Goal: Navigation & Orientation: Find specific page/section

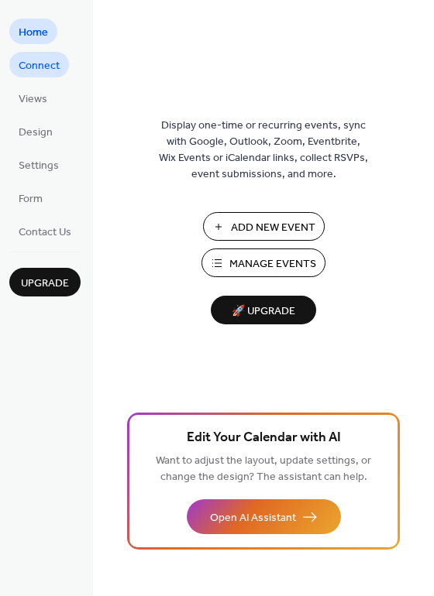
click at [40, 71] on span "Connect" at bounding box center [39, 66] width 41 height 16
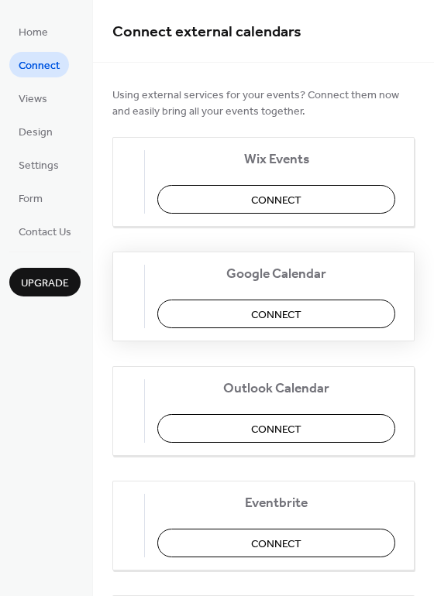
click at [294, 320] on span "Connect" at bounding box center [276, 316] width 50 height 16
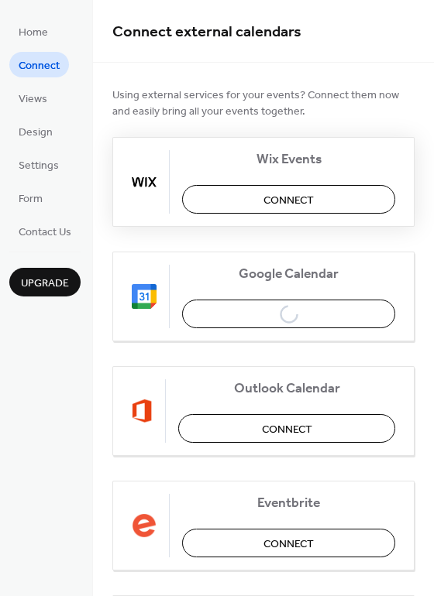
click at [296, 207] on span "Connect" at bounding box center [288, 201] width 50 height 16
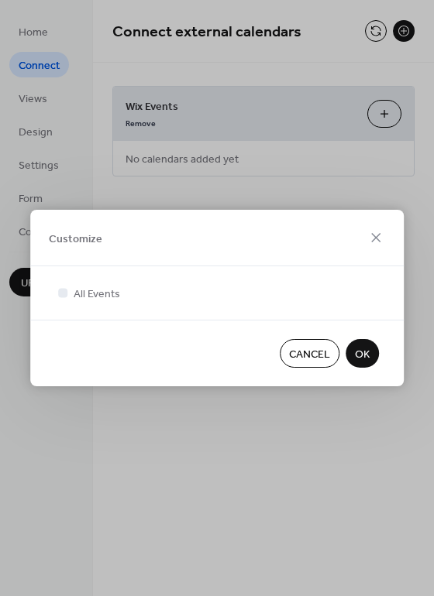
click at [360, 356] on span "OK" at bounding box center [362, 355] width 15 height 16
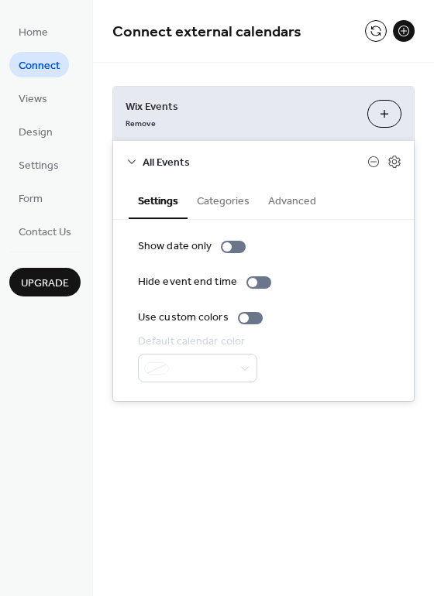
click at [363, 67] on div "**********" at bounding box center [263, 244] width 341 height 363
click at [339, 512] on div "**********" at bounding box center [263, 298] width 341 height 596
click at [396, 159] on icon at bounding box center [394, 162] width 14 height 14
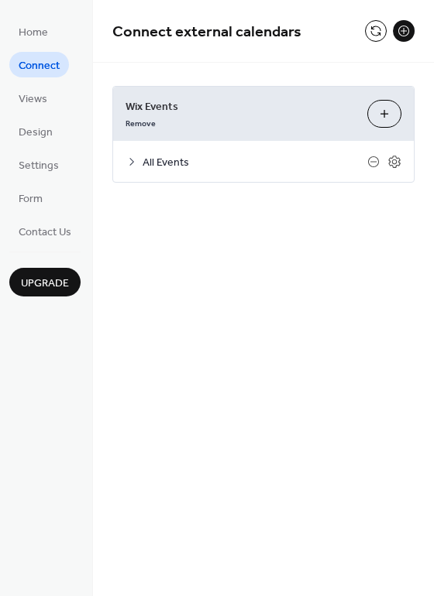
click at [132, 159] on icon at bounding box center [131, 162] width 12 height 12
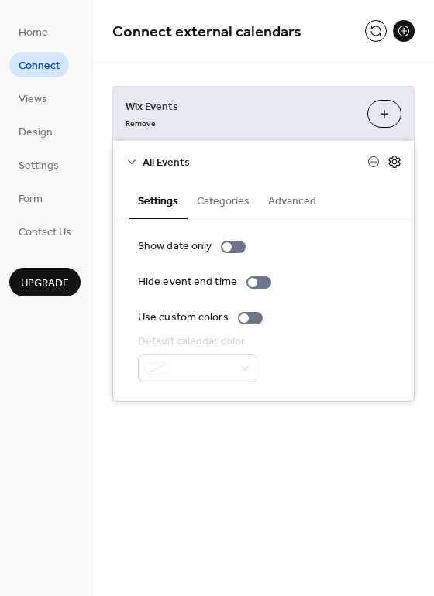
click at [396, 160] on icon at bounding box center [394, 161] width 5 height 5
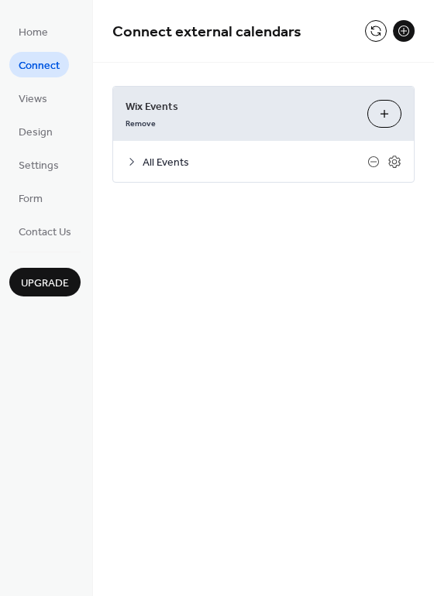
click at [345, 277] on div "**********" at bounding box center [263, 298] width 341 height 596
click at [48, 66] on span "Connect" at bounding box center [39, 66] width 41 height 16
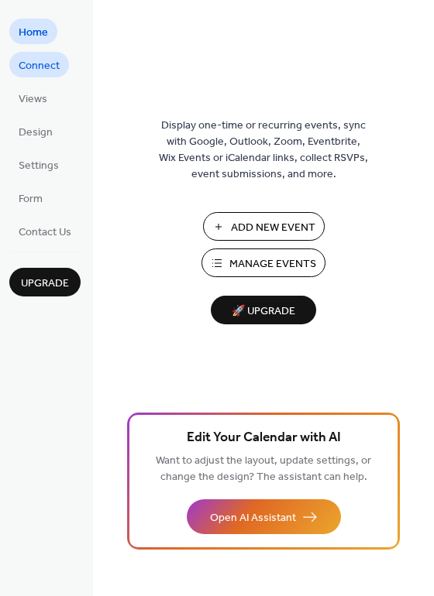
click at [30, 60] on span "Connect" at bounding box center [39, 66] width 41 height 16
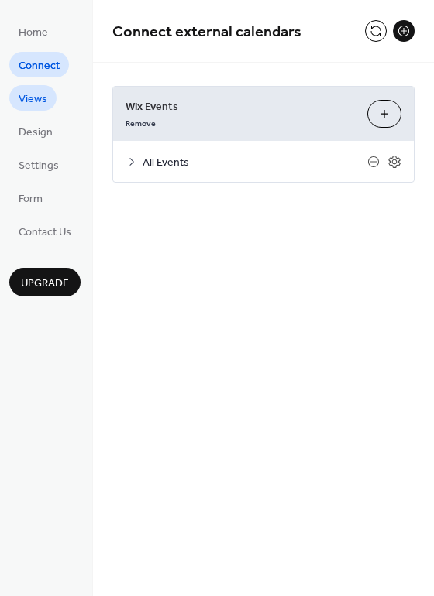
click at [33, 99] on span "Views" at bounding box center [33, 99] width 29 height 16
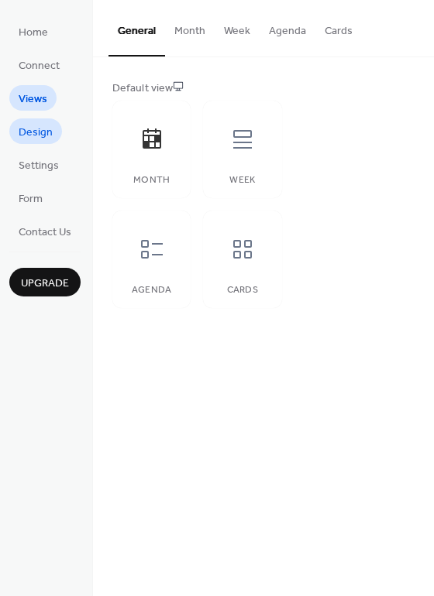
click at [33, 136] on span "Design" at bounding box center [36, 133] width 34 height 16
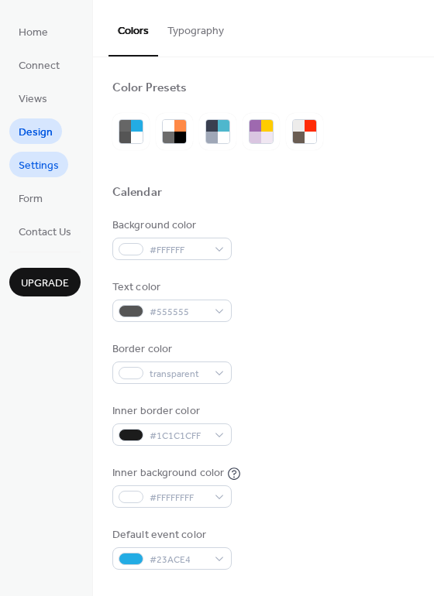
click at [33, 167] on span "Settings" at bounding box center [39, 166] width 40 height 16
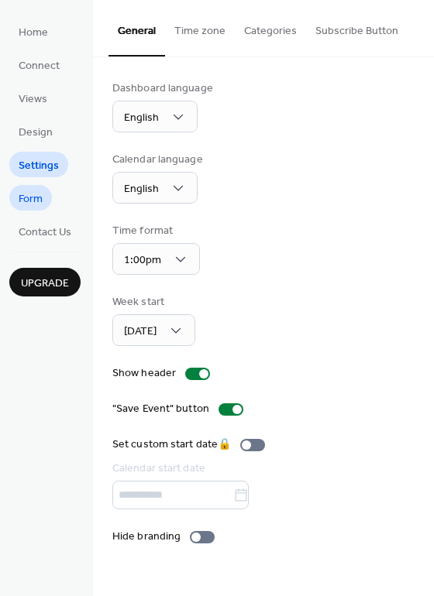
click at [32, 196] on span "Form" at bounding box center [31, 199] width 24 height 16
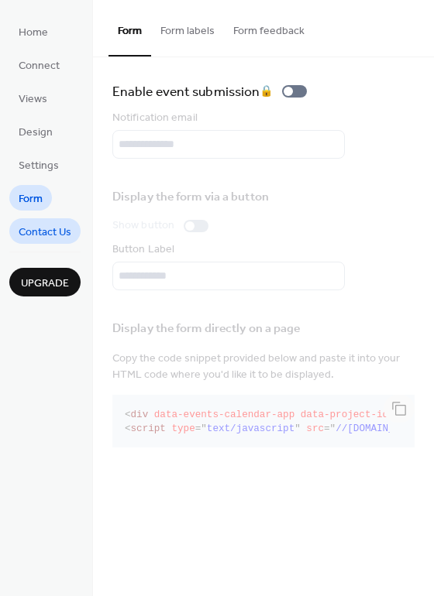
click at [58, 231] on span "Contact Us" at bounding box center [45, 233] width 53 height 16
